Goal: Task Accomplishment & Management: Manage account settings

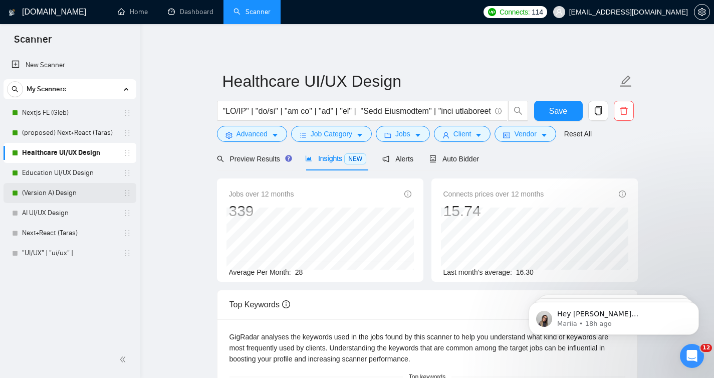
click at [46, 196] on link "(Version A) Design" at bounding box center [69, 193] width 95 height 20
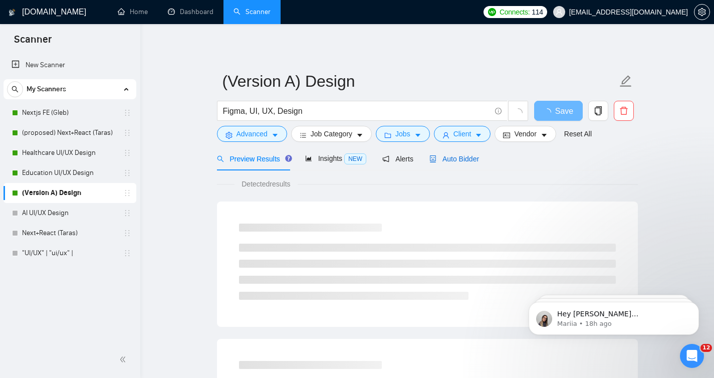
click at [442, 155] on span "Auto Bidder" at bounding box center [454, 159] width 50 height 8
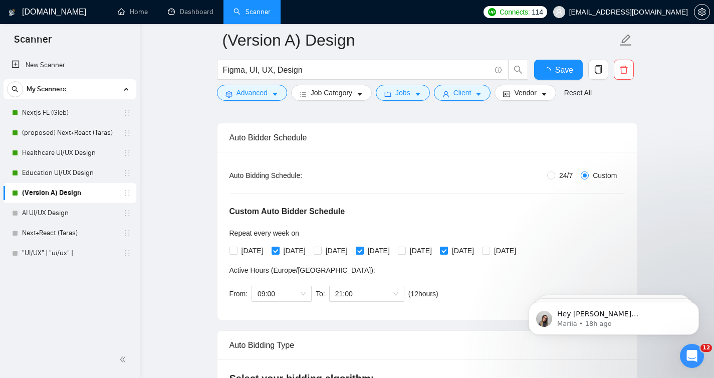
scroll to position [147, 0]
click at [405, 249] on input "[DATE]" at bounding box center [401, 248] width 7 height 7
checkbox input "true"
click at [561, 66] on span "Save" at bounding box center [558, 70] width 18 height 13
click at [543, 73] on button "Save" at bounding box center [558, 70] width 49 height 20
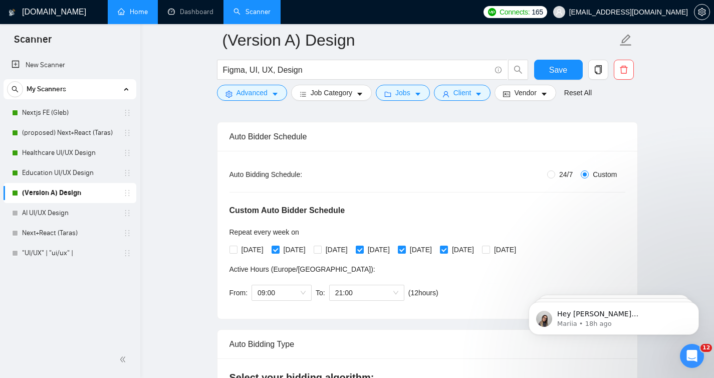
click at [118, 10] on link "Home" at bounding box center [133, 12] width 30 height 9
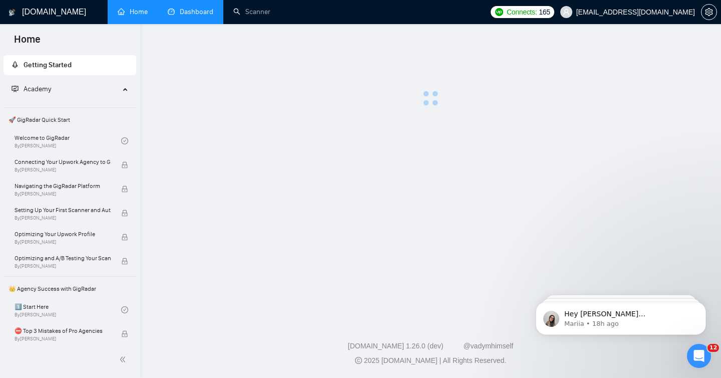
click at [200, 14] on link "Dashboard" at bounding box center [191, 12] width 46 height 9
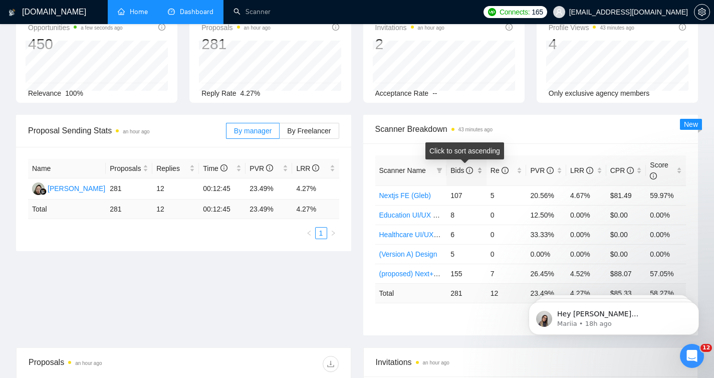
scroll to position [67, 0]
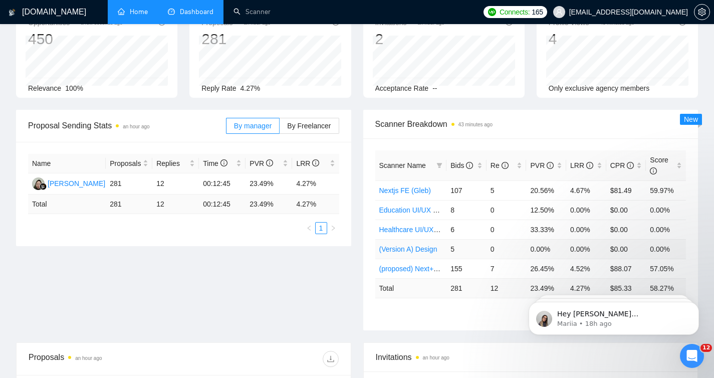
drag, startPoint x: 452, startPoint y: 246, endPoint x: 444, endPoint y: 246, distance: 8.0
click at [444, 246] on tr "(Version A) Design 5 0 0.00% 0.00% $0.00 0.00%" at bounding box center [530, 249] width 311 height 20
drag, startPoint x: 673, startPoint y: 246, endPoint x: 440, endPoint y: 244, distance: 233.4
click at [440, 244] on tr "(Version A) Design 5 0 0.00% 0.00% $0.00 0.00%" at bounding box center [530, 249] width 311 height 20
click at [546, 231] on td "33.33%" at bounding box center [546, 229] width 40 height 20
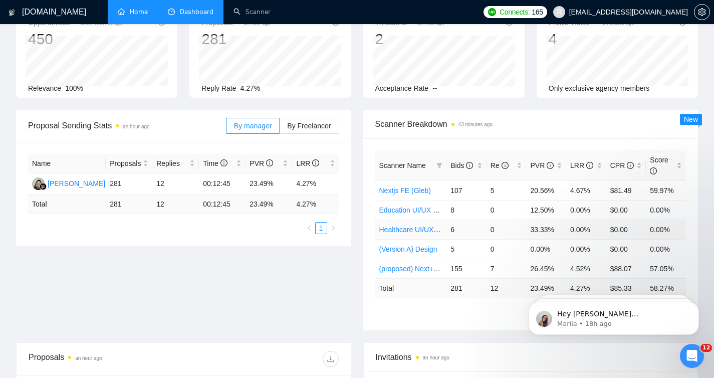
scroll to position [78, 0]
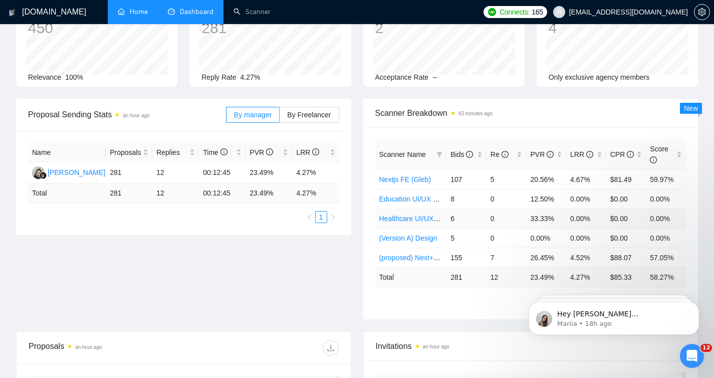
click at [533, 220] on td "33.33%" at bounding box center [546, 218] width 40 height 20
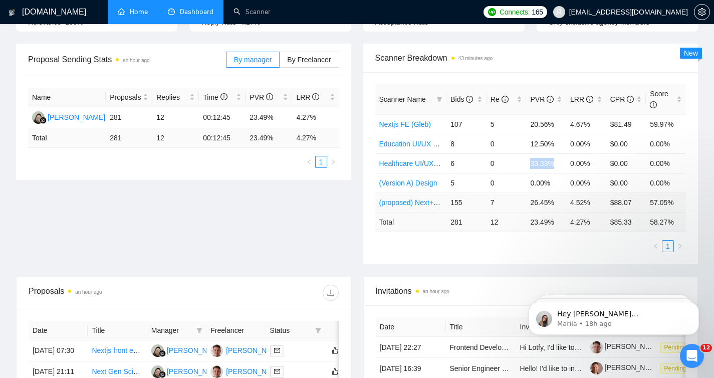
scroll to position [0, 0]
